Goal: Task Accomplishment & Management: Use online tool/utility

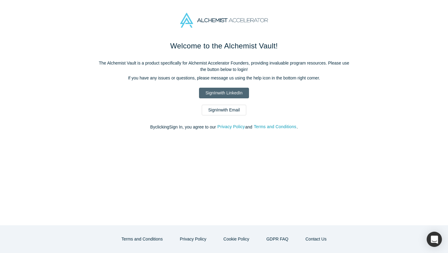
click at [227, 92] on link "Sign In with LinkedIn" at bounding box center [224, 93] width 50 height 11
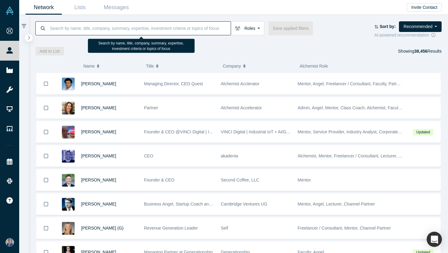
click at [77, 26] on input at bounding box center [139, 28] width 181 height 14
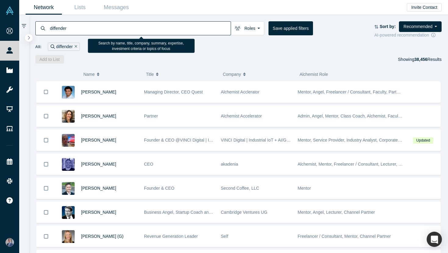
type input "diffender"
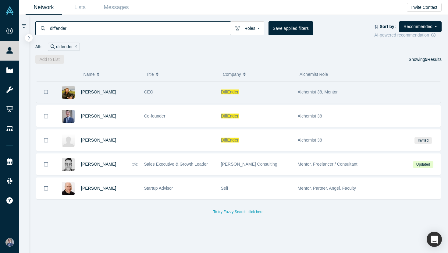
click at [227, 93] on span "DiffEnder" at bounding box center [230, 92] width 18 height 5
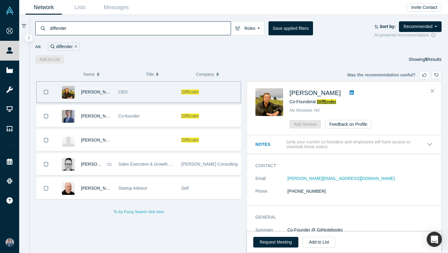
click at [323, 101] on span "DiffEnder" at bounding box center [326, 101] width 19 height 5
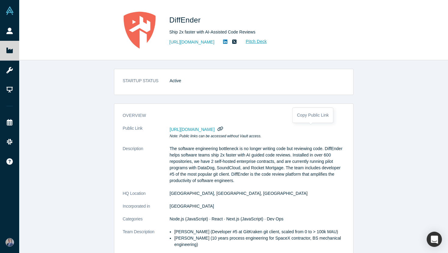
click at [223, 130] on icon "button" at bounding box center [221, 129] width 6 height 5
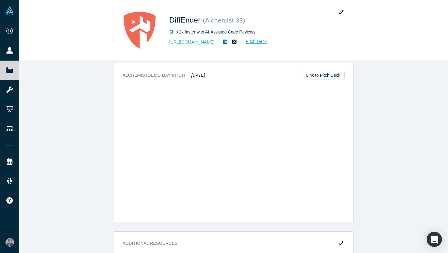
scroll to position [519, 0]
